Goal: Find specific page/section: Find specific page/section

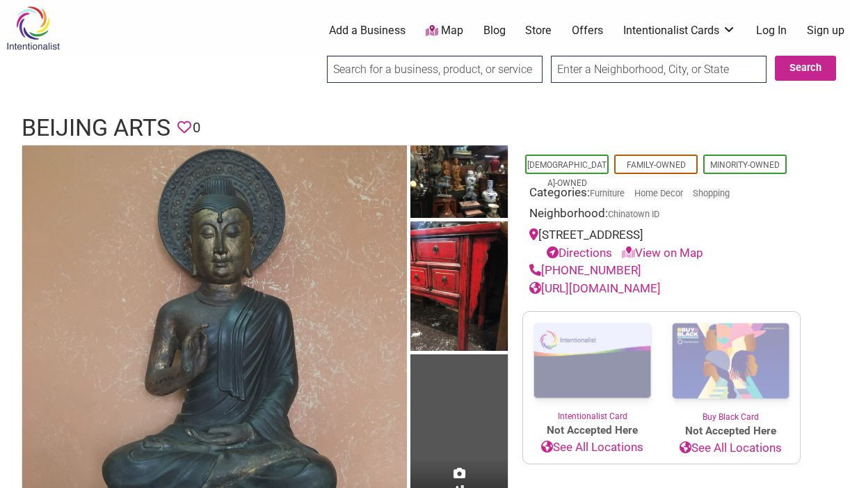
click at [310, 243] on img at bounding box center [214, 337] width 385 height 385
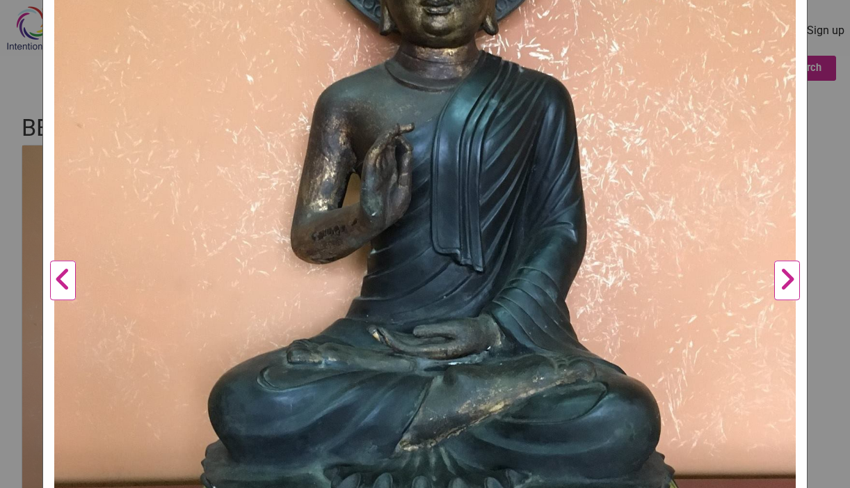
scroll to position [355, 0]
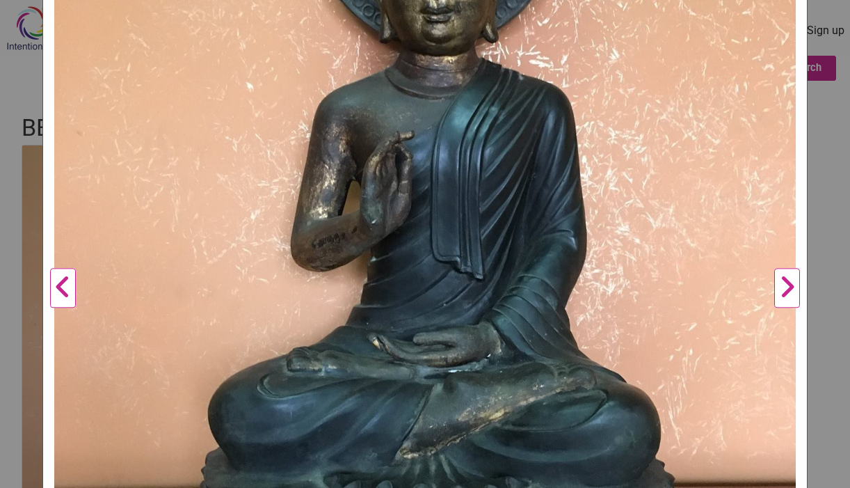
click at [785, 287] on button "Next" at bounding box center [787, 289] width 38 height 1000
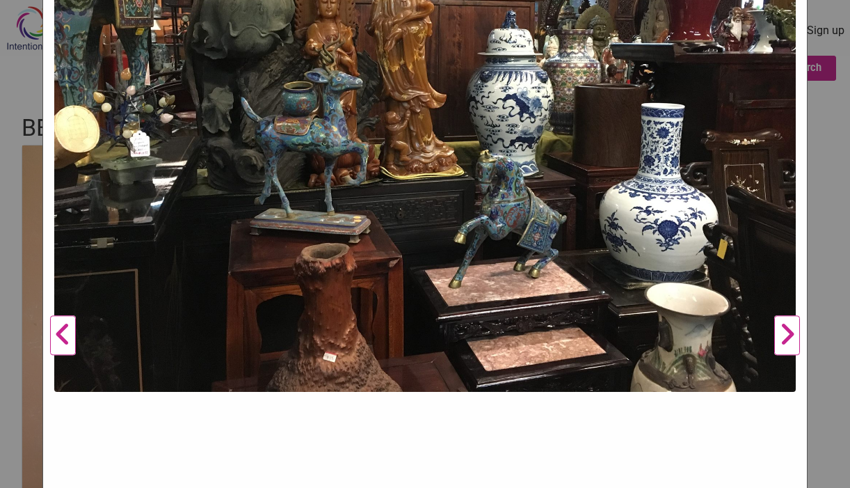
scroll to position [310, 0]
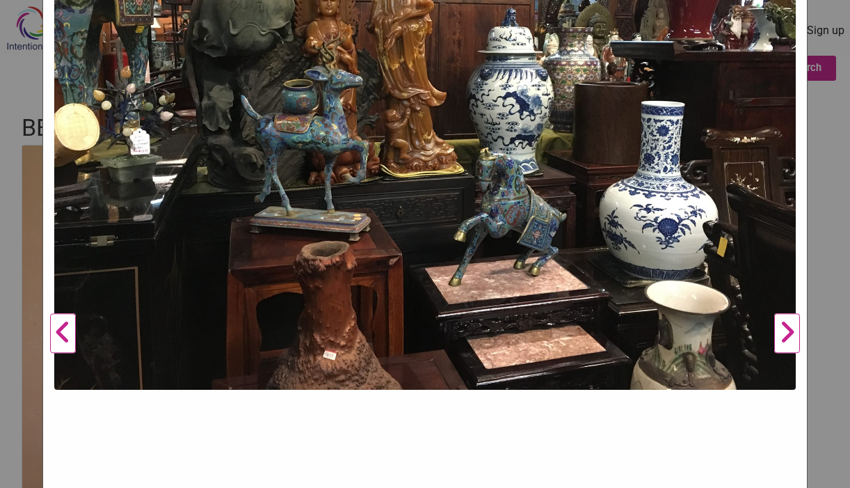
click at [789, 333] on button "Next" at bounding box center [787, 334] width 38 height 1000
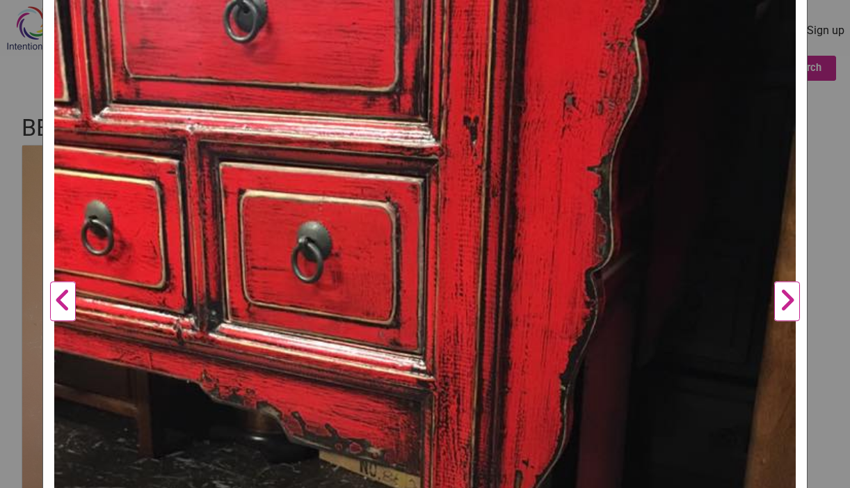
scroll to position [369, 0]
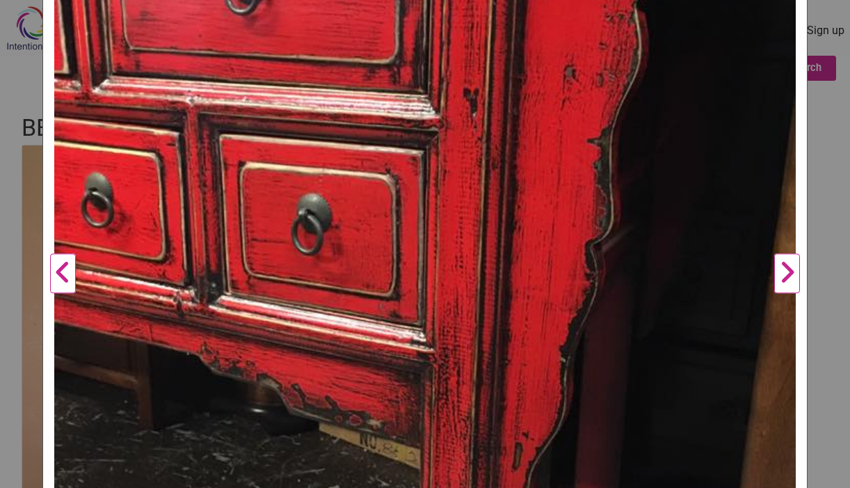
click at [789, 278] on button "Next" at bounding box center [787, 274] width 38 height 1000
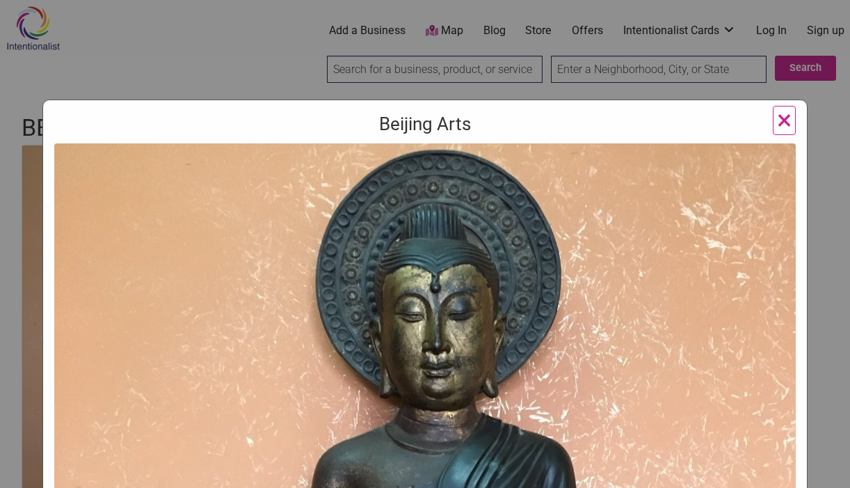
scroll to position [0, 0]
click at [785, 118] on span "×" at bounding box center [784, 120] width 15 height 33
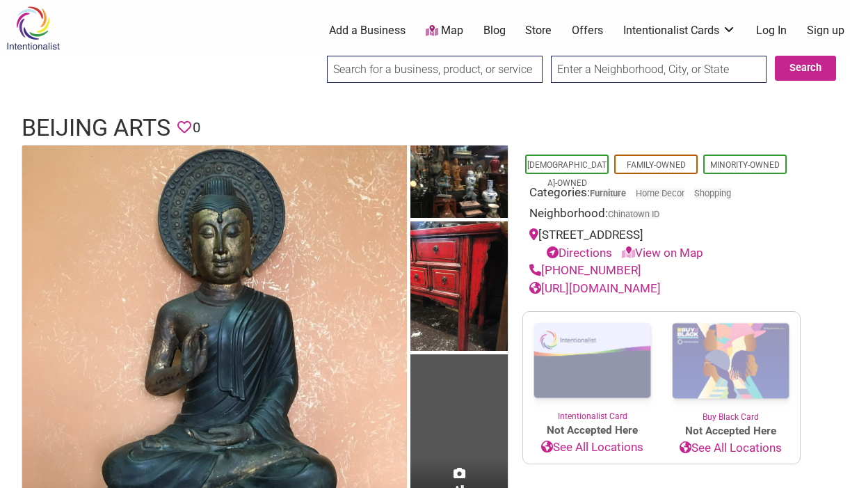
click at [609, 191] on link "Furniture" at bounding box center [608, 193] width 36 height 10
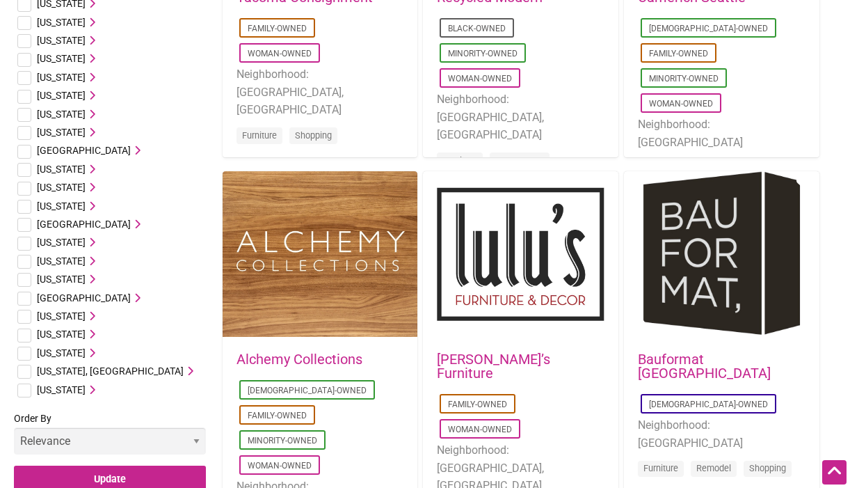
scroll to position [696, 0]
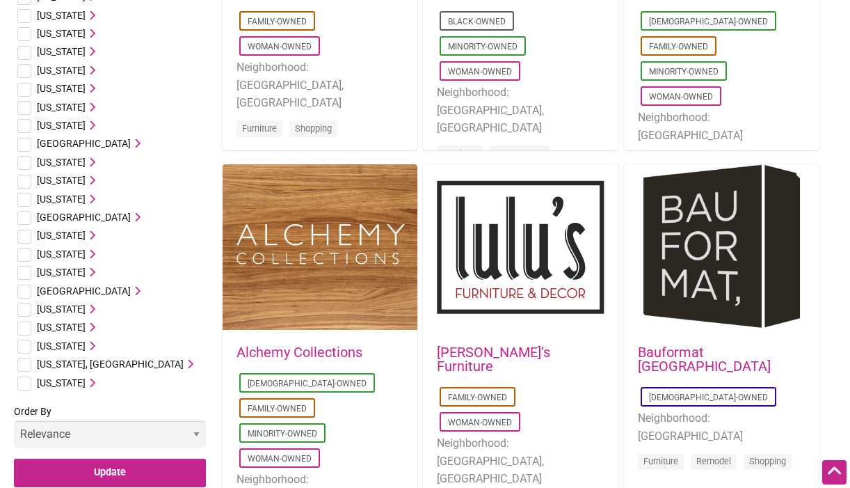
click at [24, 343] on input "checkbox" at bounding box center [24, 346] width 14 height 14
checkbox input "true"
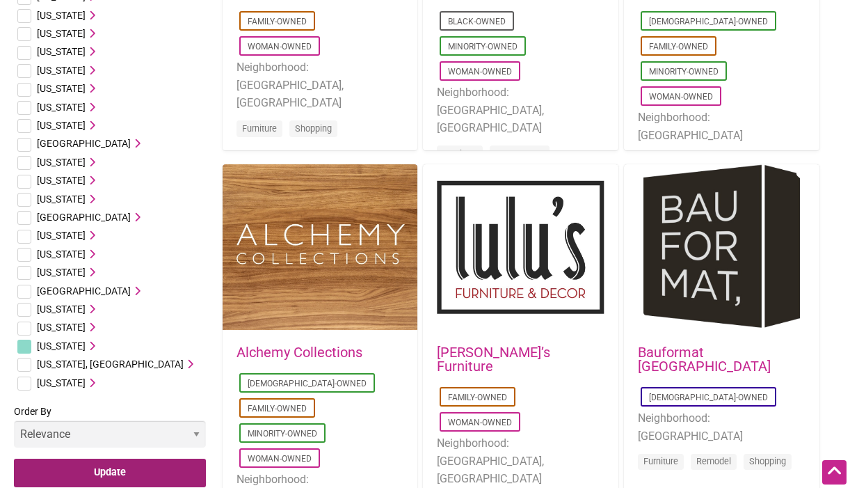
click at [106, 465] on input "Update" at bounding box center [110, 472] width 192 height 29
